Goal: Complete application form

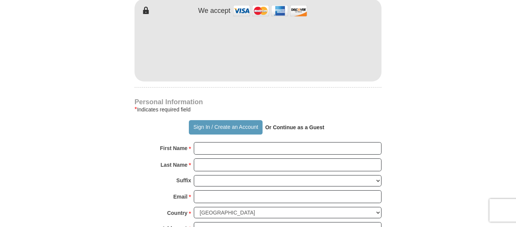
scroll to position [456, 0]
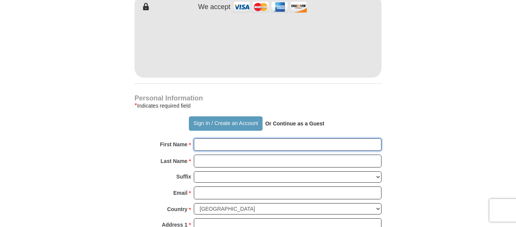
click at [210, 139] on input "First Name *" at bounding box center [288, 145] width 188 height 13
type input "[PERSON_NAME]"
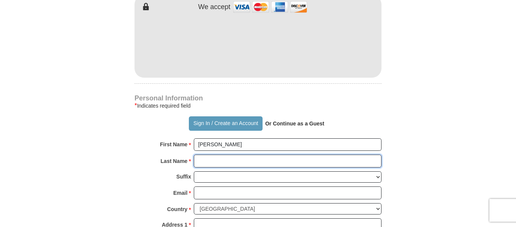
click at [204, 155] on input "Last Name *" at bounding box center [288, 161] width 188 height 13
type input "[PERSON_NAME]"
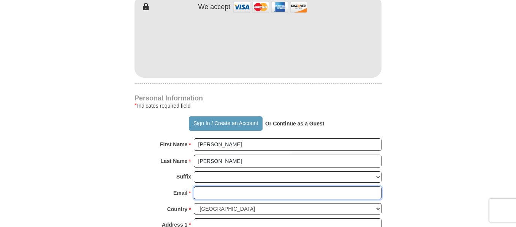
click at [199, 187] on input "Email *" at bounding box center [288, 193] width 188 height 13
type input "[PERSON_NAME][EMAIL_ADDRESS][DOMAIN_NAME]"
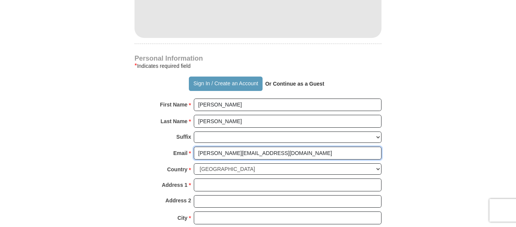
scroll to position [570, 0]
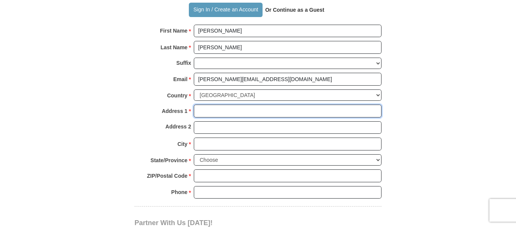
click at [196, 105] on input "Address 1 *" at bounding box center [288, 111] width 188 height 13
type input "1704 [PERSON_NAME]"
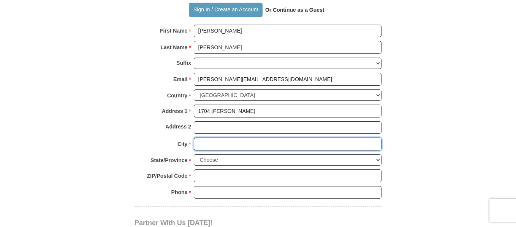
click at [203, 138] on input "City *" at bounding box center [288, 144] width 188 height 13
type input "[GEOGRAPHIC_DATA]"
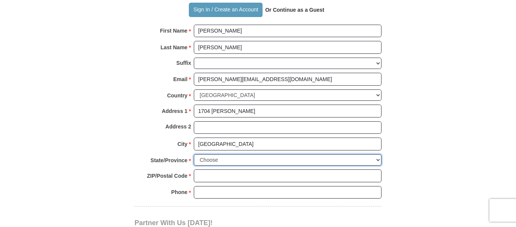
click at [377, 155] on select "Choose [US_STATE] [US_STATE] [US_STATE] [US_STATE] [US_STATE] Armed Forces Amer…" at bounding box center [288, 161] width 188 height 12
select select "OK"
click at [194, 155] on select "Choose [US_STATE] [US_STATE] [US_STATE] [US_STATE] [US_STATE] Armed Forces Amer…" at bounding box center [288, 161] width 188 height 12
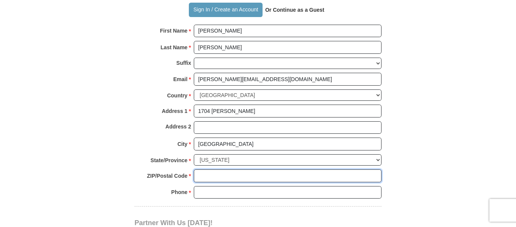
click at [200, 170] on input "ZIP/Postal Code *" at bounding box center [288, 176] width 188 height 13
type input "74601"
click at [215, 186] on input "Phone * *" at bounding box center [288, 192] width 188 height 13
type input "[PHONE_NUMBER]"
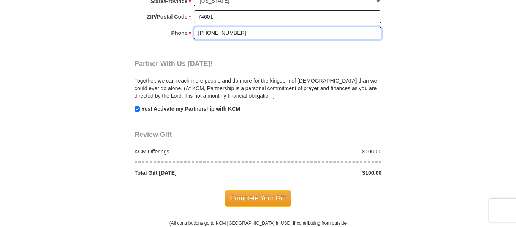
scroll to position [760, 0]
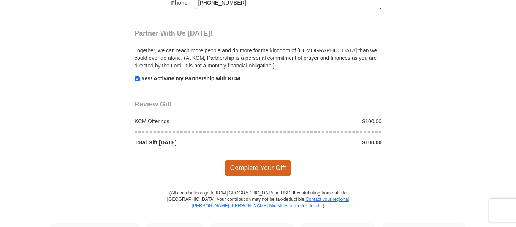
click at [252, 160] on span "Complete Your Gift" at bounding box center [257, 168] width 67 height 16
